Goal: Task Accomplishment & Management: Use online tool/utility

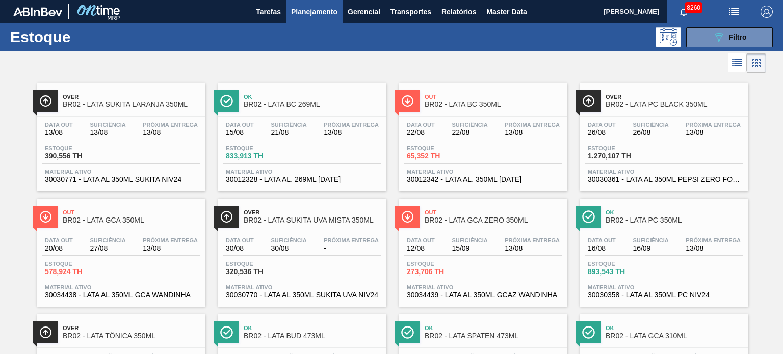
drag, startPoint x: 730, startPoint y: 39, endPoint x: 729, endPoint y: 48, distance: 9.3
click at [730, 39] on span "Filtro" at bounding box center [738, 37] width 18 height 8
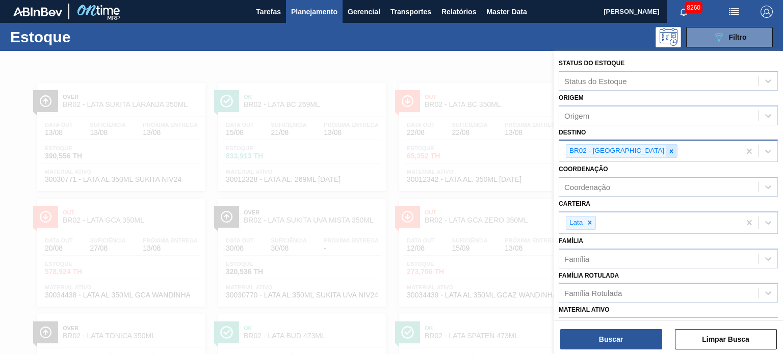
click at [666, 154] on div at bounding box center [671, 151] width 11 height 13
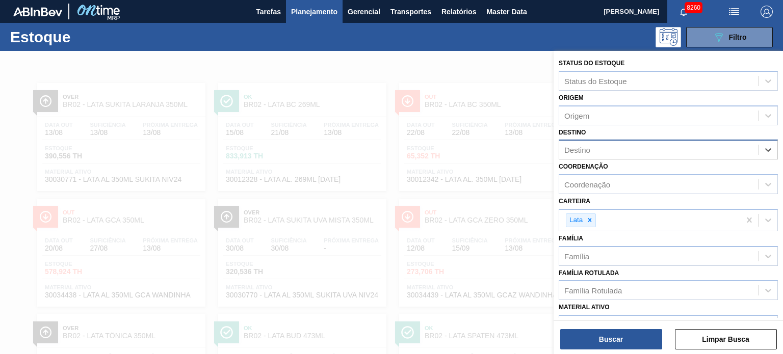
type input "lu"
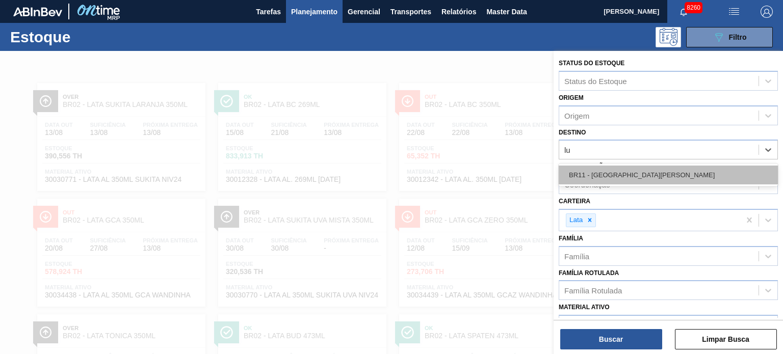
click at [605, 172] on div "BR11 - São Luís" at bounding box center [668, 175] width 219 height 19
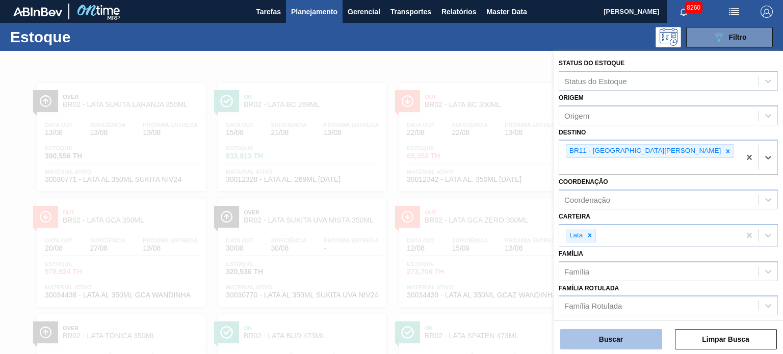
click at [634, 337] on button "Buscar" at bounding box center [611, 339] width 102 height 20
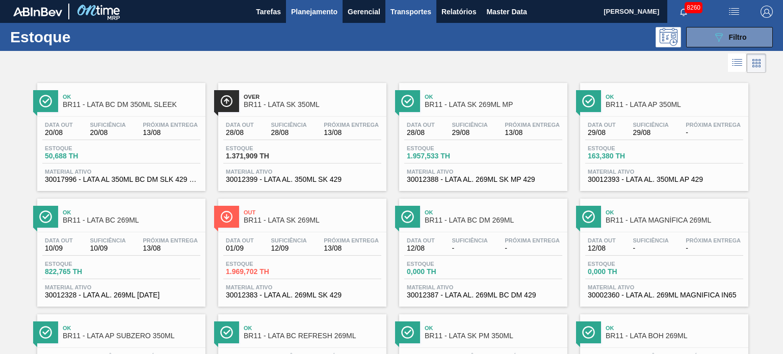
click at [397, 13] on span "Transportes" at bounding box center [410, 12] width 41 height 12
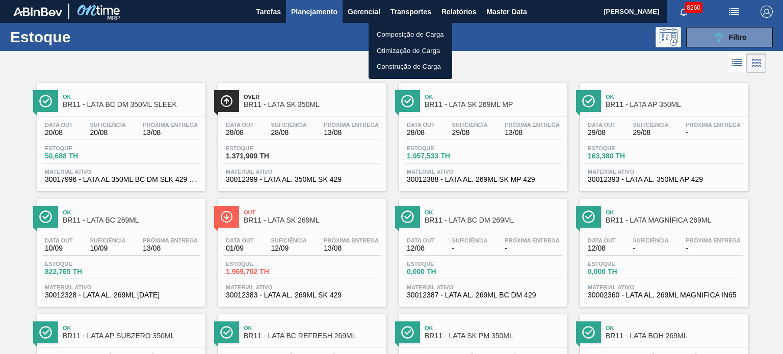
click at [387, 39] on li "Composição de Carga" at bounding box center [410, 34] width 84 height 16
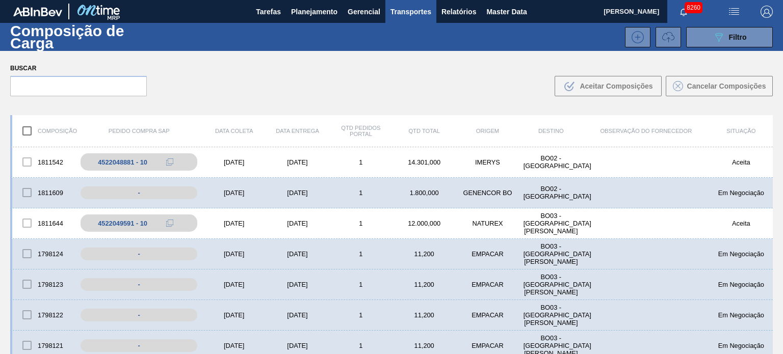
click at [664, 34] on icon at bounding box center [668, 37] width 12 height 12
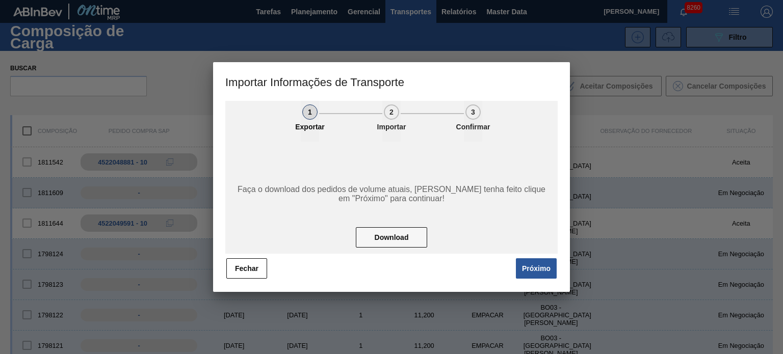
click at [532, 279] on span "Próximo" at bounding box center [534, 268] width 47 height 22
click at [534, 270] on button "Próximo" at bounding box center [536, 268] width 41 height 20
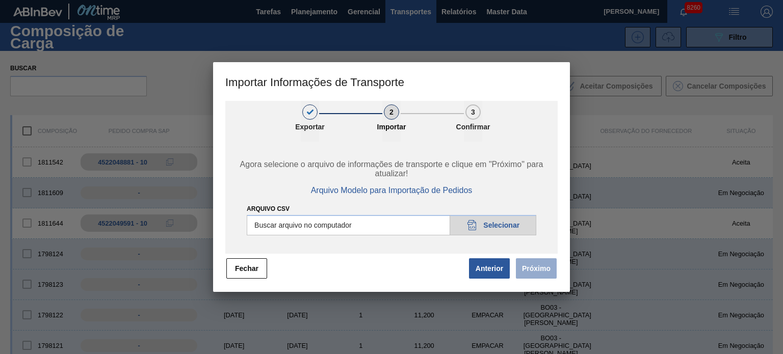
click at [528, 225] on input "Arquivo CSV" at bounding box center [391, 225] width 289 height 20
type input "C:\fakepath\IMP.csv"
click at [511, 273] on span "Próximo" at bounding box center [534, 268] width 47 height 22
click at [532, 269] on button "Próximo" at bounding box center [536, 268] width 41 height 20
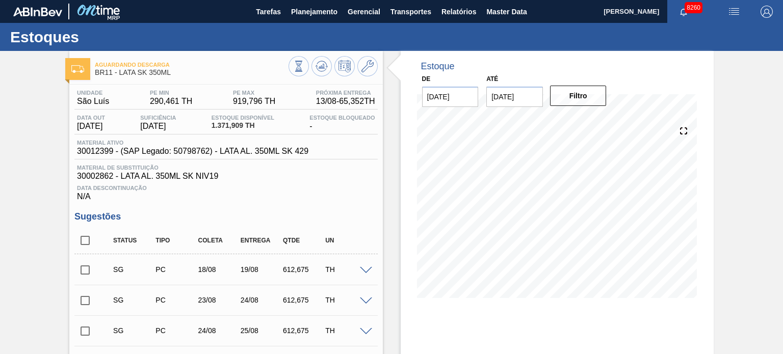
scroll to position [102, 0]
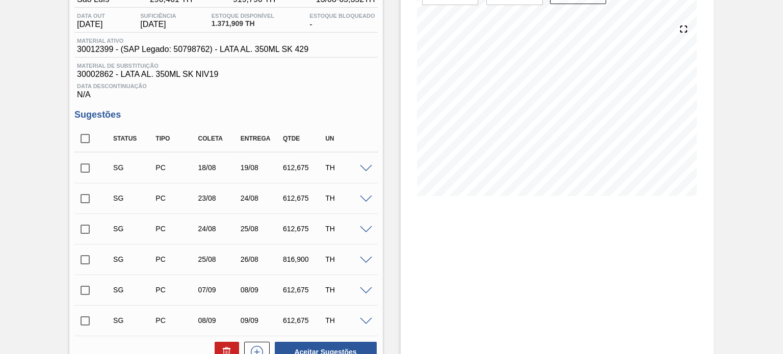
click at [363, 163] on div "SG PC 18/08 19/08 612,675 TH" at bounding box center [225, 167] width 303 height 25
click at [363, 167] on span at bounding box center [366, 169] width 12 height 8
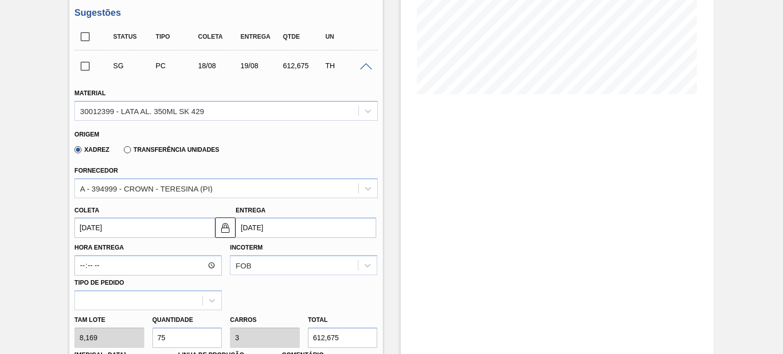
click at [216, 198] on div "Coleta 18/08/2025 Entrega 19/08/2025" at bounding box center [225, 218] width 311 height 40
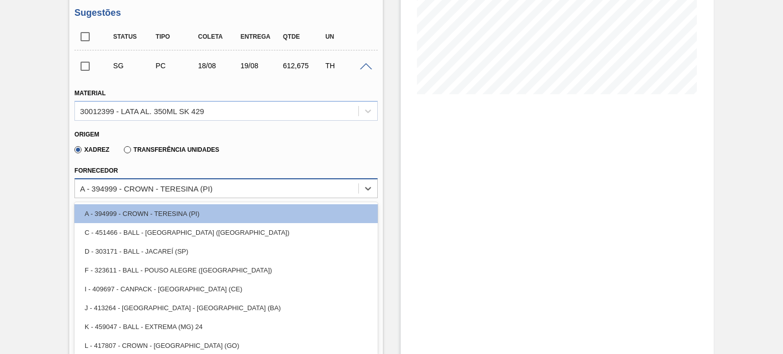
scroll to position [208, 0]
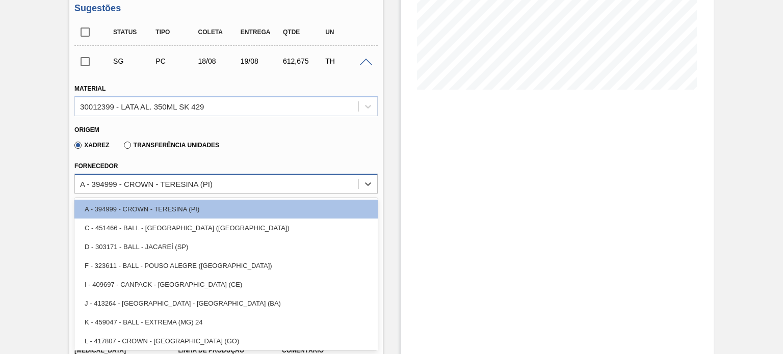
click at [213, 191] on div "A - 394999 - CROWN - TERESINA (PI)" at bounding box center [225, 184] width 303 height 20
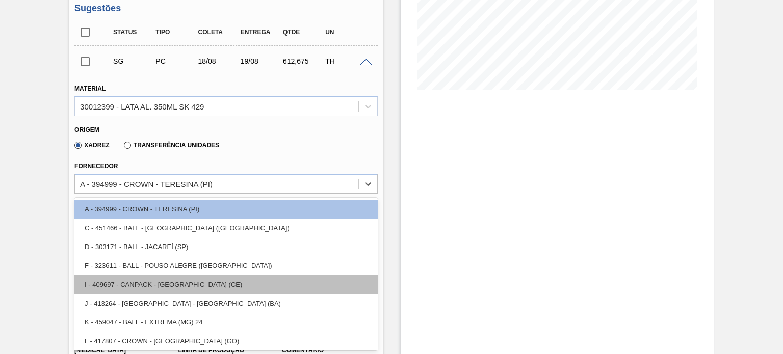
click at [202, 281] on div "I - 409697 - CANPACK - MARACANAÚ (CE)" at bounding box center [225, 284] width 303 height 19
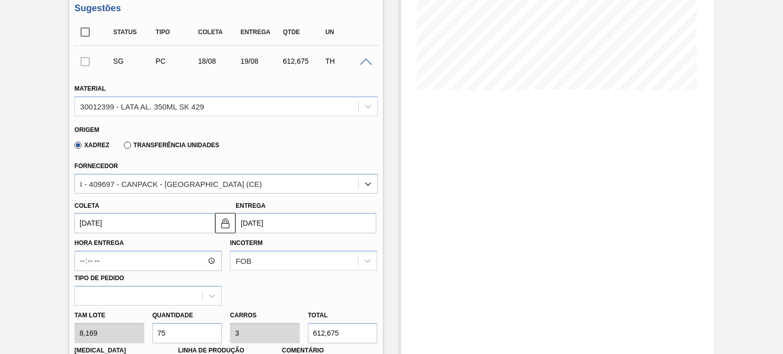
click at [148, 228] on input "18/08/2025" at bounding box center [144, 223] width 141 height 20
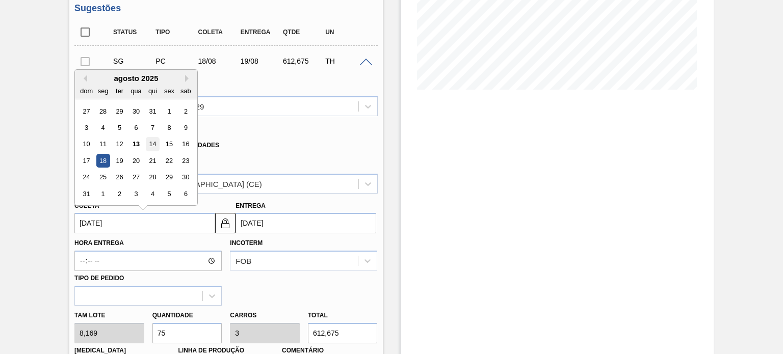
click at [149, 141] on div "14" at bounding box center [153, 145] width 14 height 14
type input "14/08/2025"
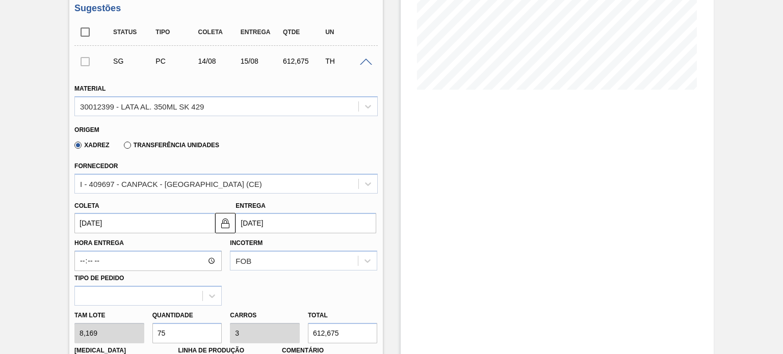
click at [248, 229] on input "15/08/2025" at bounding box center [305, 223] width 141 height 20
click at [222, 224] on img at bounding box center [225, 223] width 12 height 12
click at [280, 222] on input "15/08/2025" at bounding box center [305, 223] width 141 height 20
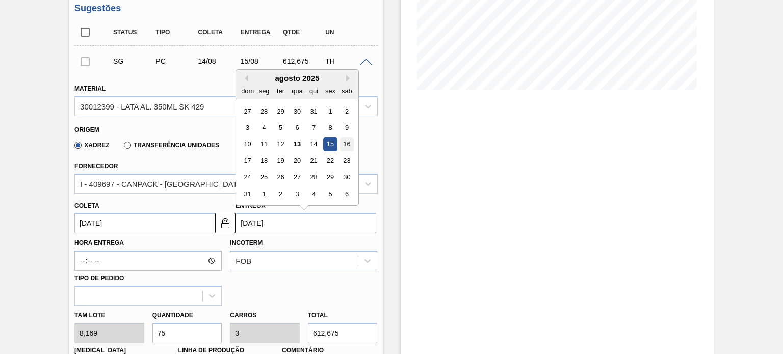
click at [347, 142] on div "16" at bounding box center [347, 145] width 14 height 14
type input "16/08/2025"
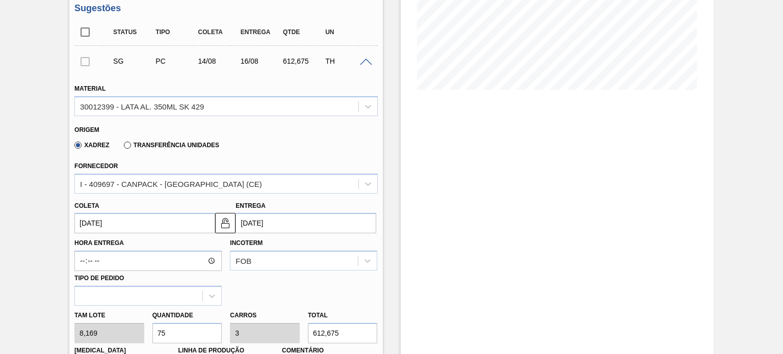
click at [128, 334] on div "Tam lote 8,169 Quantidade 75 Carros 3 Total 612,675 Doca N/A Linha de Produção …" at bounding box center [225, 342] width 311 height 73
type input "1"
type input "0,04"
type input "8,169"
type input "10"
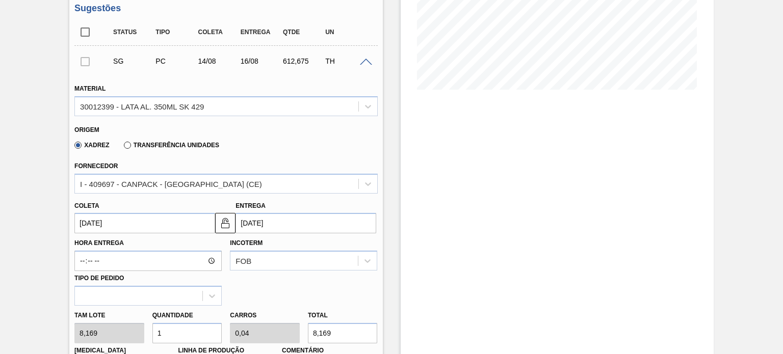
type input "0,4"
type input "81,69"
type input "100"
type input "4"
type input "816,9"
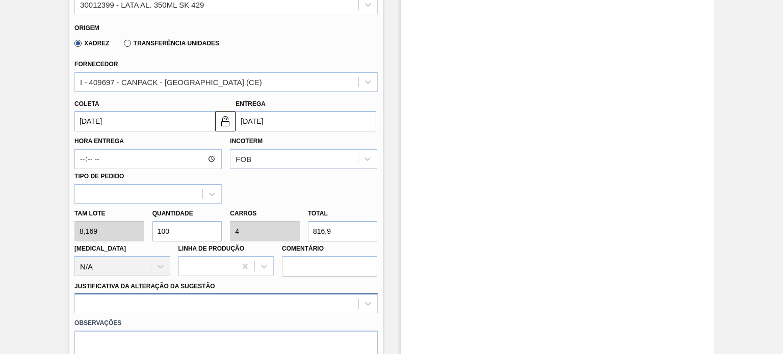
type input "100"
click at [212, 308] on div at bounding box center [225, 304] width 303 height 20
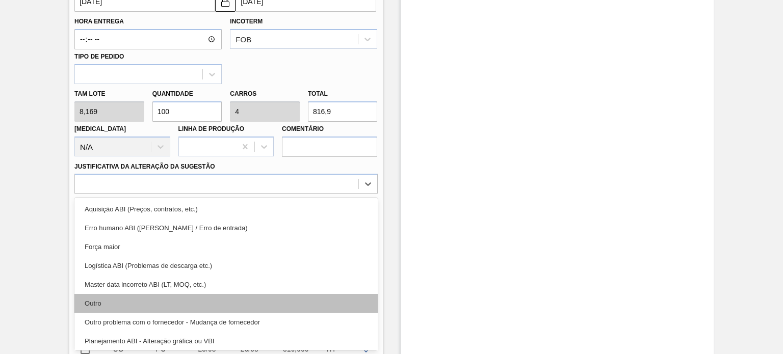
click at [176, 307] on div "Outro" at bounding box center [225, 303] width 303 height 19
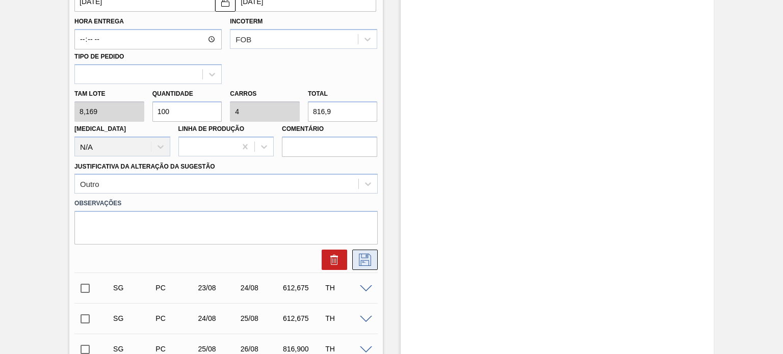
click at [363, 267] on button at bounding box center [364, 260] width 25 height 20
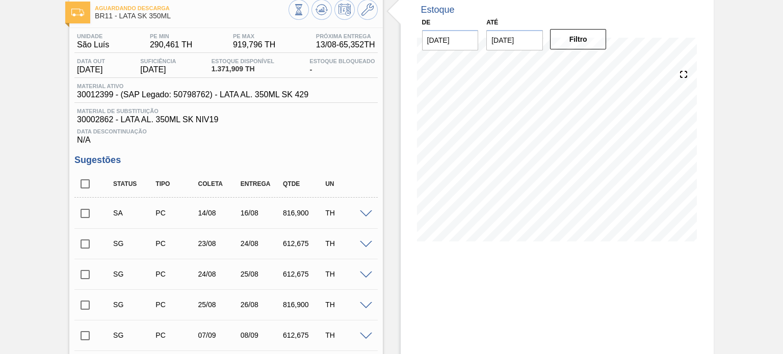
scroll to position [204, 0]
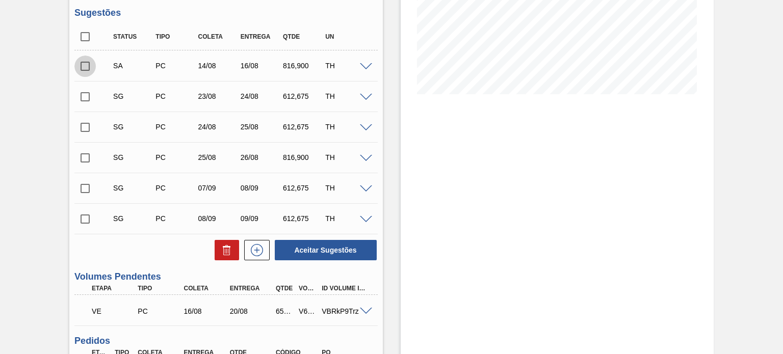
click at [84, 66] on input "checkbox" at bounding box center [84, 66] width 21 height 21
click at [351, 252] on button "Aceitar Sugestões" at bounding box center [326, 250] width 102 height 20
checkbox input "false"
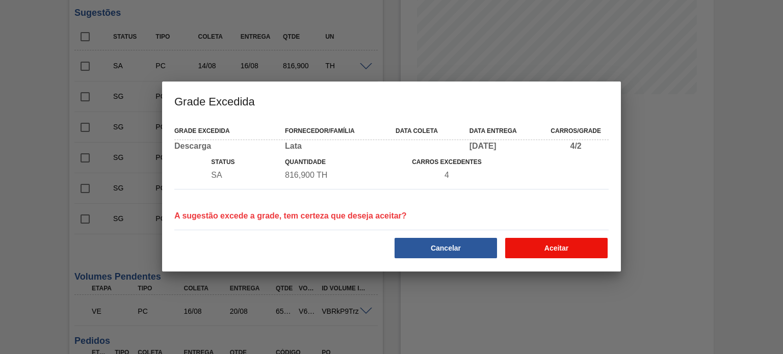
click at [536, 240] on button "Aceitar" at bounding box center [556, 248] width 102 height 20
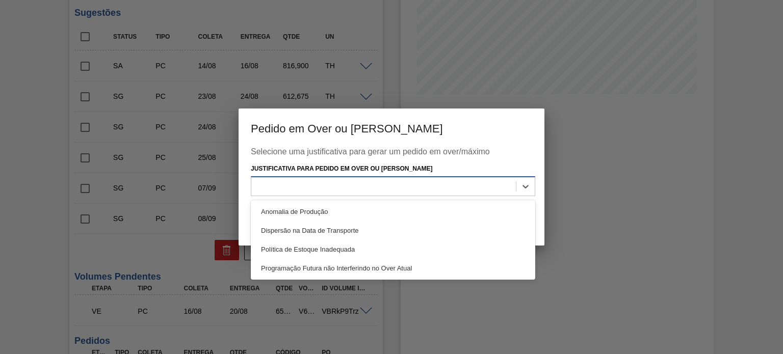
click at [382, 194] on div at bounding box center [393, 186] width 284 height 20
click at [317, 197] on div "Selecione uma justificativa para gerar um pedido em over/máximo Justificativa p…" at bounding box center [391, 179] width 281 height 64
click at [329, 191] on div at bounding box center [383, 186] width 264 height 15
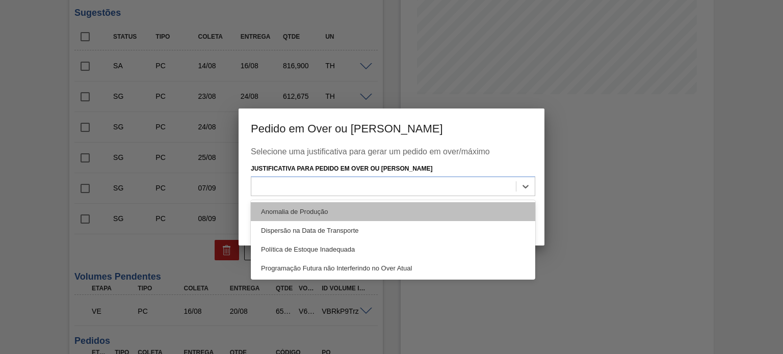
click at [319, 207] on div "Anomalia de Produção" at bounding box center [393, 211] width 284 height 19
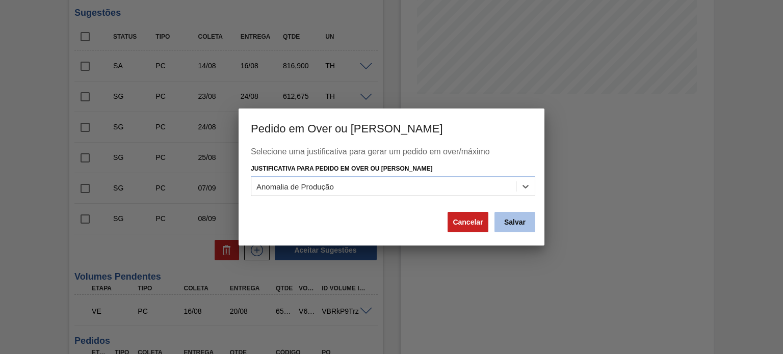
click at [513, 220] on button "Salvar" at bounding box center [514, 222] width 41 height 20
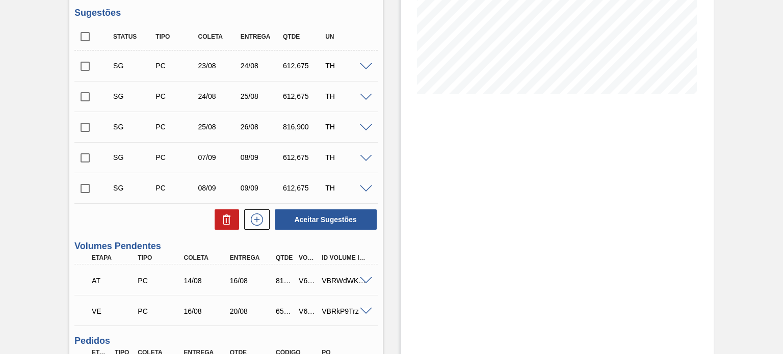
scroll to position [255, 0]
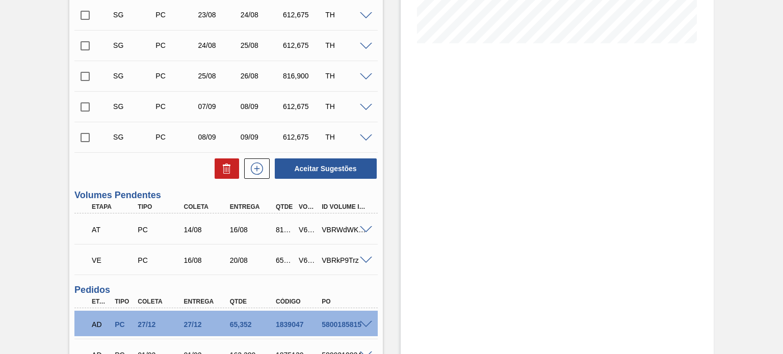
click at [304, 228] on div "V615963" at bounding box center [307, 230] width 23 height 8
copy div "V615963"
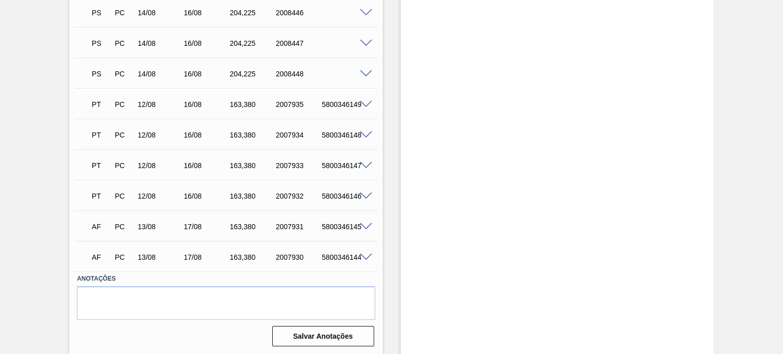
scroll to position [903, 0]
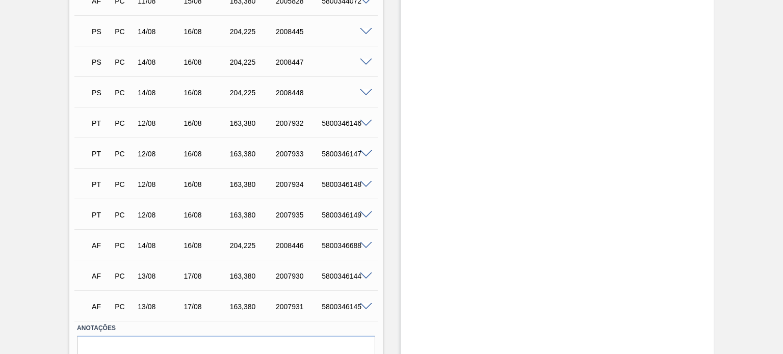
scroll to position [1056, 0]
